Goal: Information Seeking & Learning: Learn about a topic

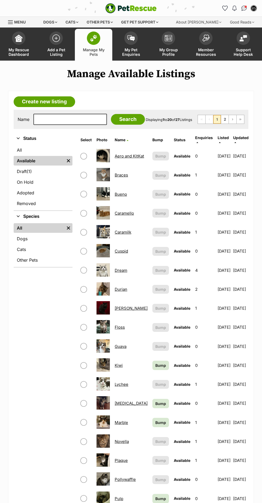
click at [126, 47] on link "My Pet Enquiries" at bounding box center [130, 45] width 37 height 32
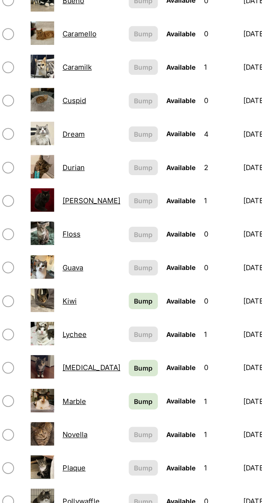
scroll to position [6, 0]
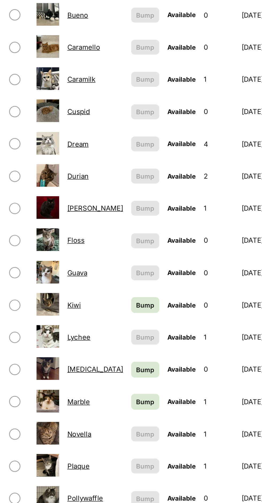
click at [126, 262] on link "Dream" at bounding box center [121, 264] width 13 height 5
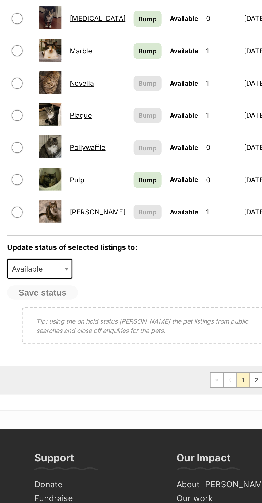
scroll to position [209, 0]
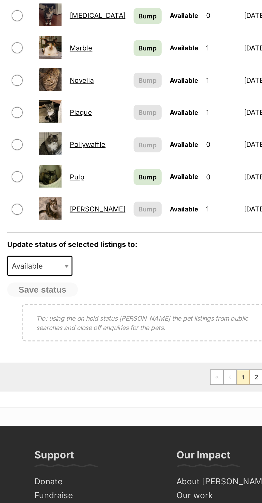
click at [126, 230] on link "Novella" at bounding box center [122, 232] width 14 height 5
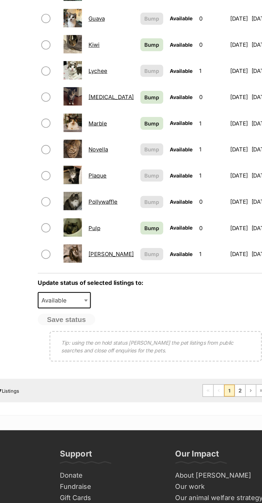
click at [123, 306] on link "Romeo" at bounding box center [131, 308] width 33 height 5
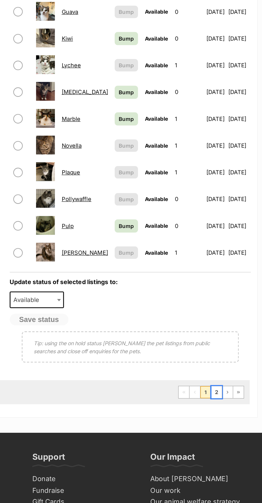
click at [224, 404] on link "2" at bounding box center [224, 408] width 7 height 9
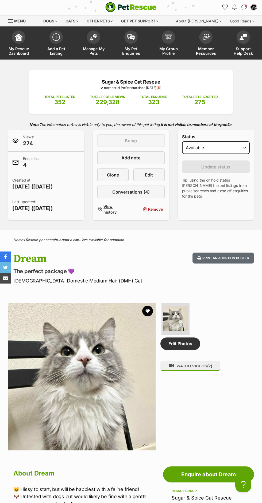
scroll to position [4, 0]
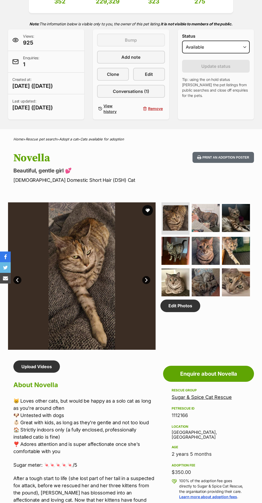
click at [208, 232] on img at bounding box center [205, 218] width 28 height 28
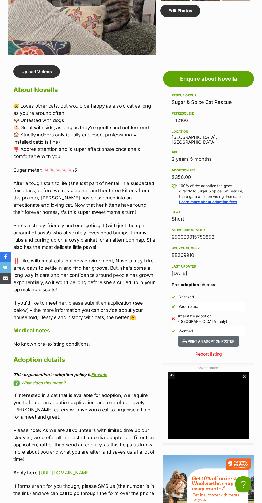
scroll to position [402, 0]
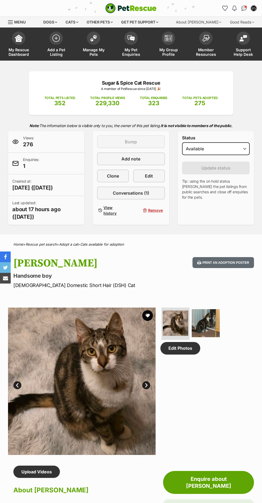
scroll to position [76, 0]
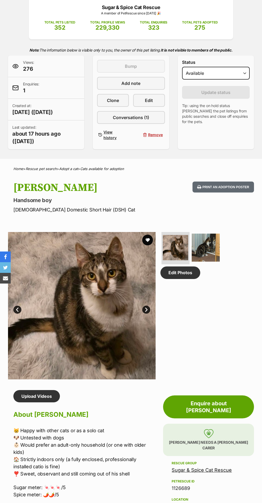
click at [212, 258] on img at bounding box center [205, 248] width 28 height 28
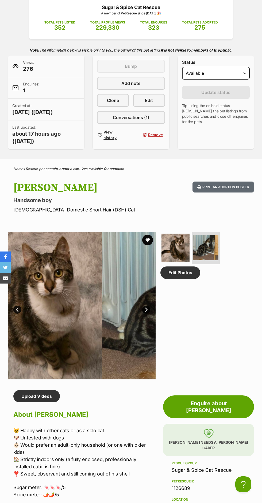
scroll to position [0, 0]
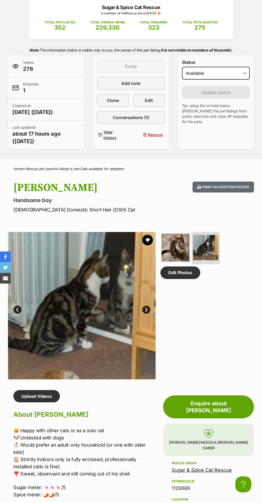
click at [181, 257] on img at bounding box center [175, 248] width 28 height 28
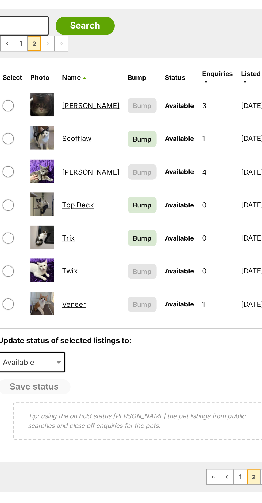
scroll to position [3, 0]
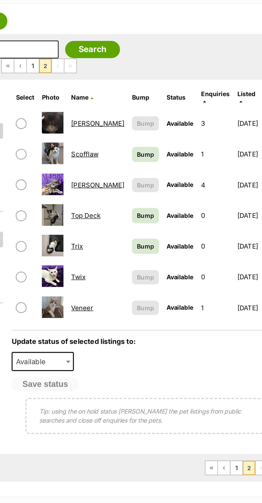
click at [128, 178] on link "Scofflaw" at bounding box center [123, 180] width 17 height 5
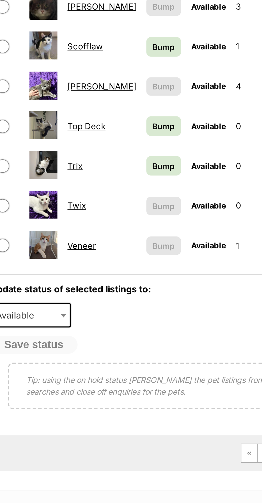
click at [126, 273] on link "Veneer" at bounding box center [122, 275] width 14 height 5
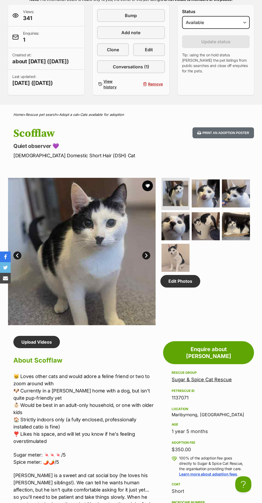
click at [186, 237] on img at bounding box center [175, 226] width 28 height 28
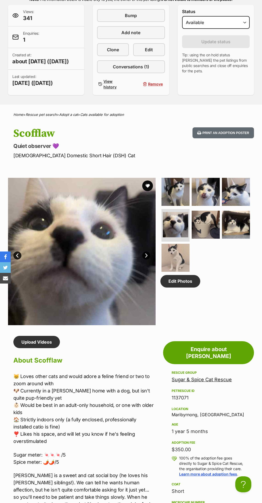
click at [242, 206] on img at bounding box center [236, 192] width 28 height 28
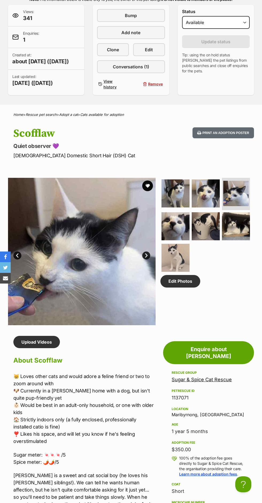
click at [208, 206] on img at bounding box center [205, 193] width 28 height 28
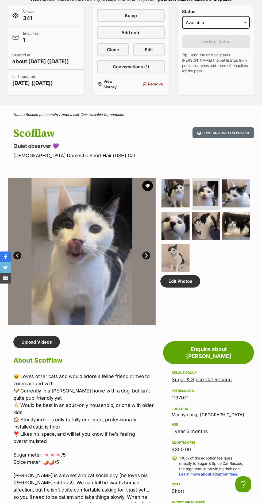
click at [240, 208] on img at bounding box center [236, 193] width 28 height 28
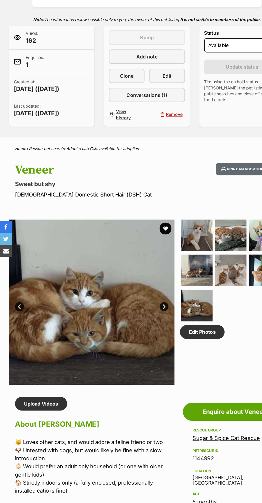
click at [200, 267] on img at bounding box center [205, 264] width 28 height 28
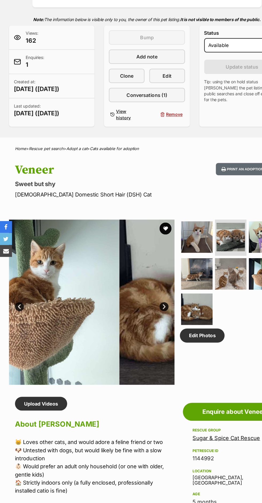
click at [183, 264] on img at bounding box center [175, 266] width 28 height 28
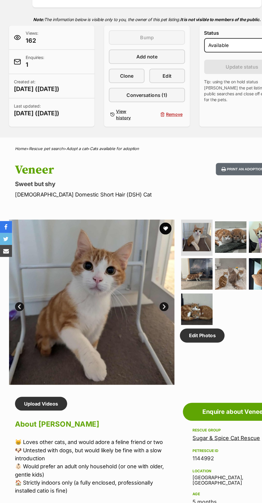
click at [207, 262] on img at bounding box center [205, 266] width 28 height 28
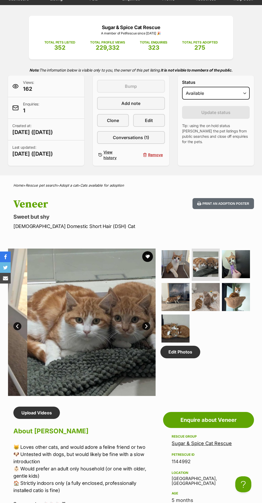
scroll to position [59, 0]
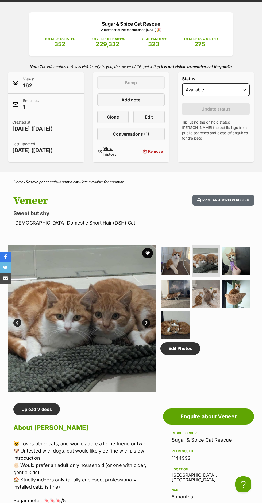
click at [228, 251] on img at bounding box center [236, 261] width 28 height 28
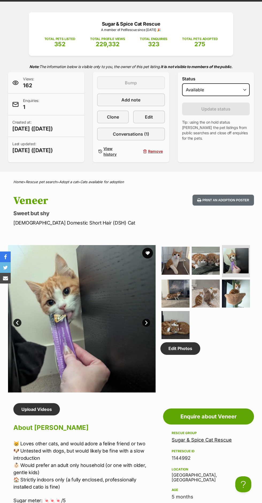
click at [180, 291] on img at bounding box center [175, 294] width 28 height 28
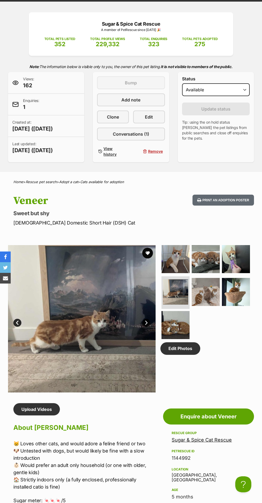
click at [211, 291] on img at bounding box center [205, 292] width 28 height 28
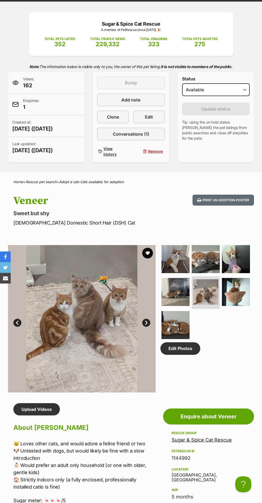
click at [230, 287] on img at bounding box center [236, 292] width 28 height 28
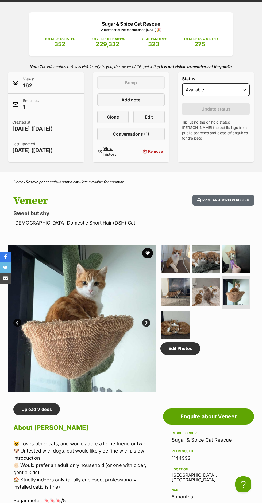
click at [187, 312] on img at bounding box center [175, 325] width 28 height 28
